Goal: Find specific page/section: Find specific page/section

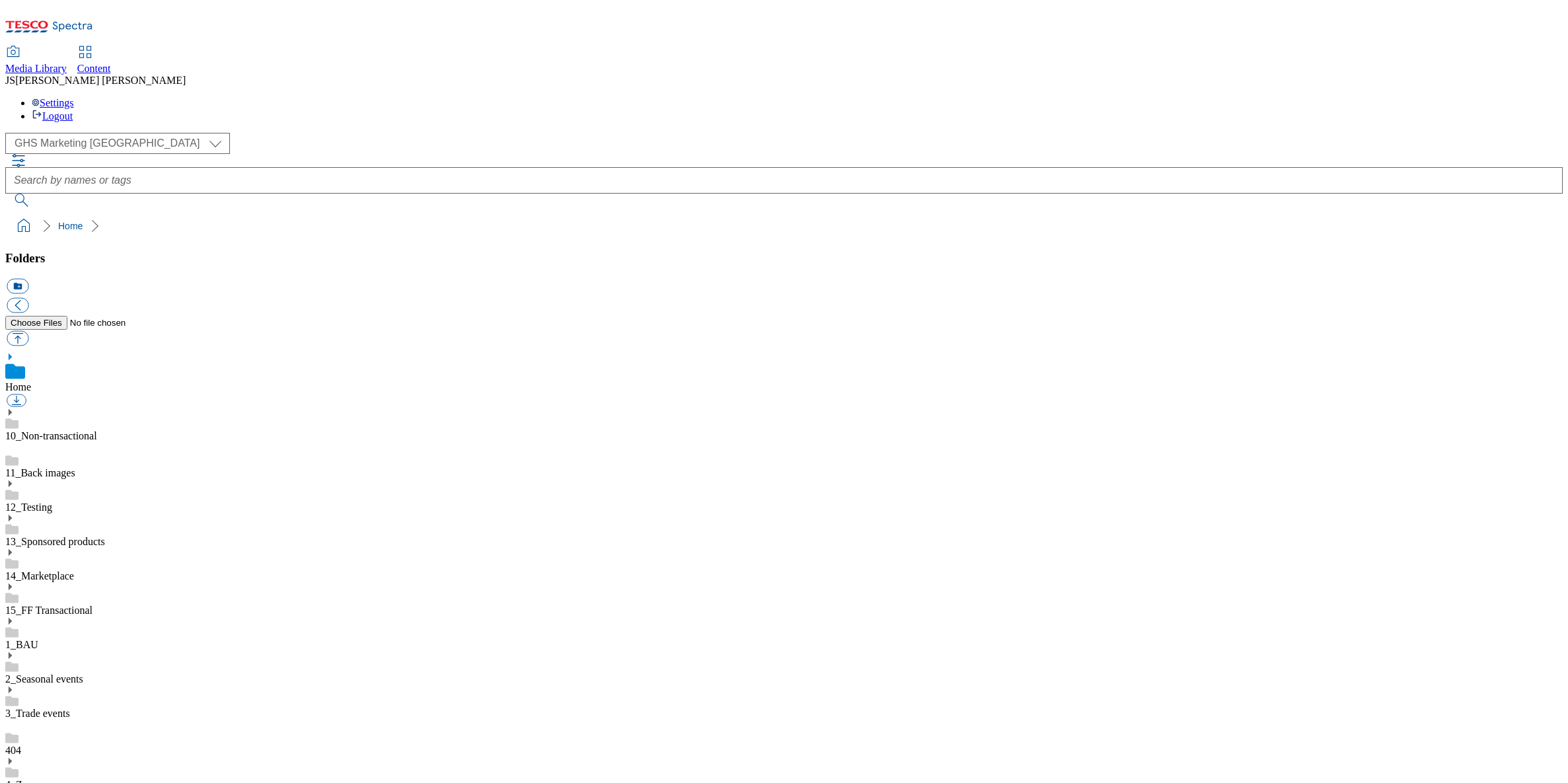
select select "flare-ghs-mktg"
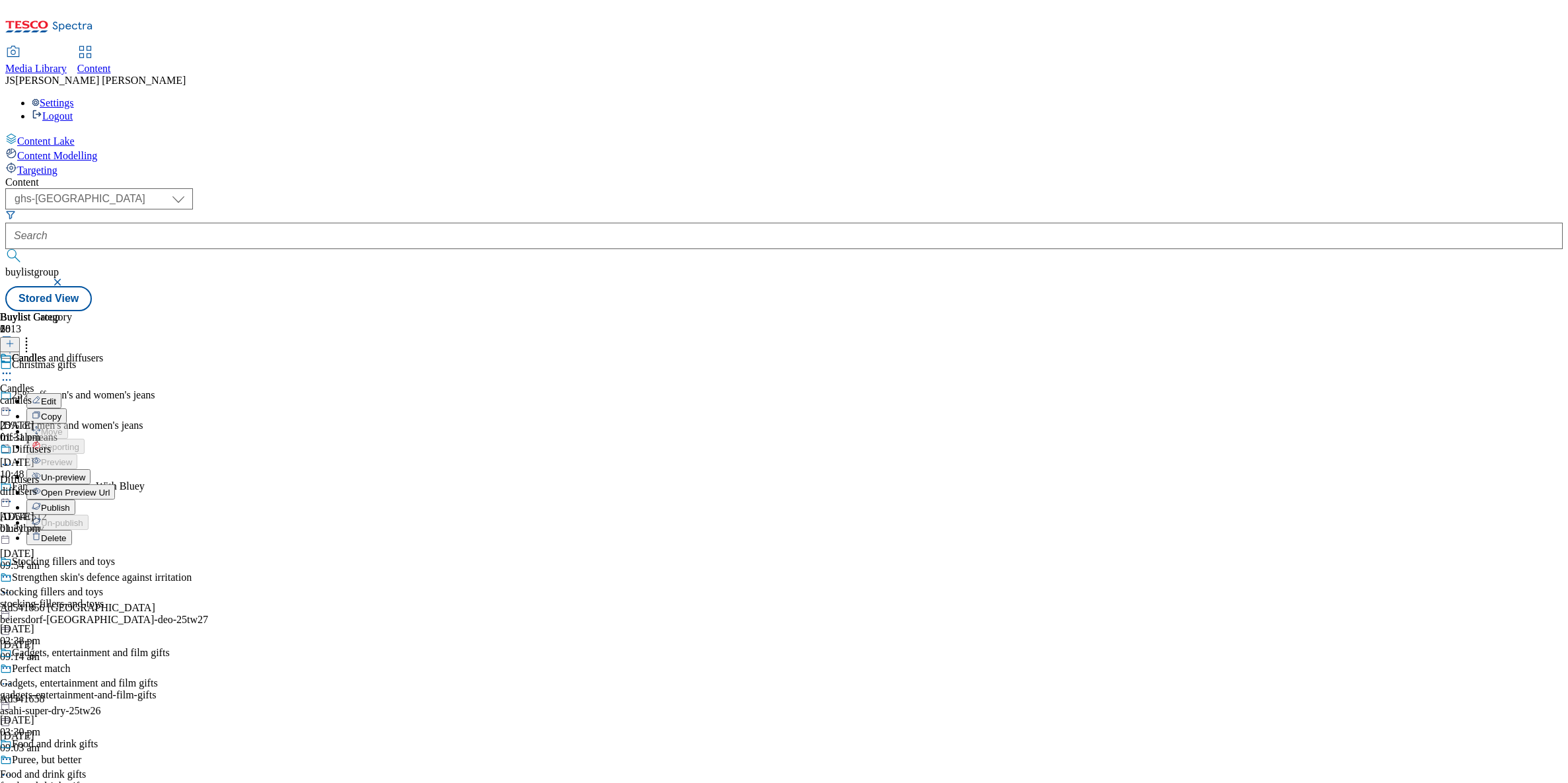
select select "ghs-uk"
click at [1113, 311] on div "Buylist Group 6013 Christmas gifts 25% off men's and women's jeans 25% off men'…" at bounding box center [784, 311] width 1558 height 0
